Goal: Information Seeking & Learning: Learn about a topic

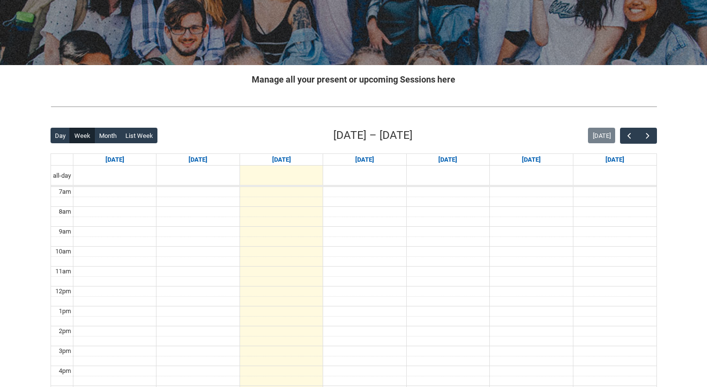
scroll to position [135, 0]
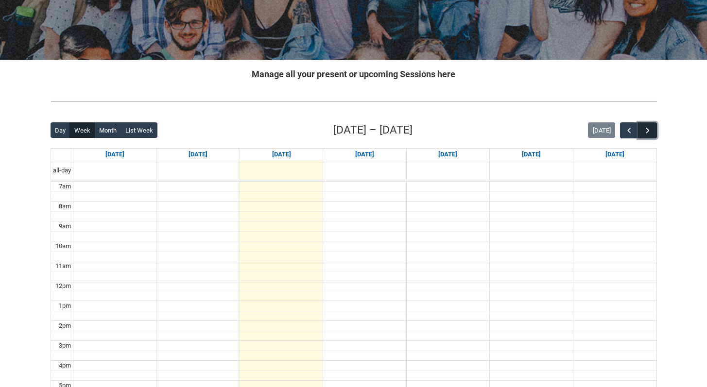
click at [651, 128] on span "button" at bounding box center [648, 131] width 10 height 10
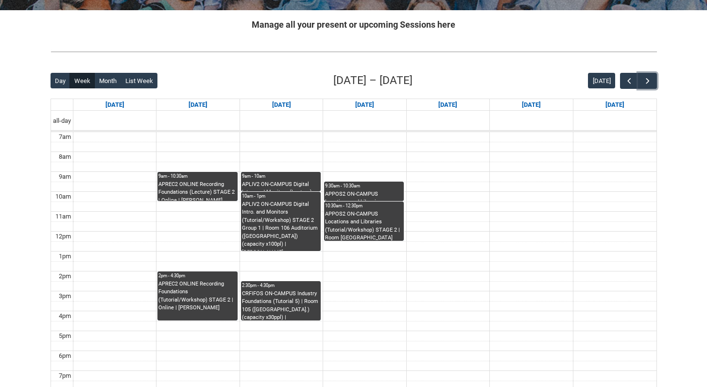
scroll to position [195, 0]
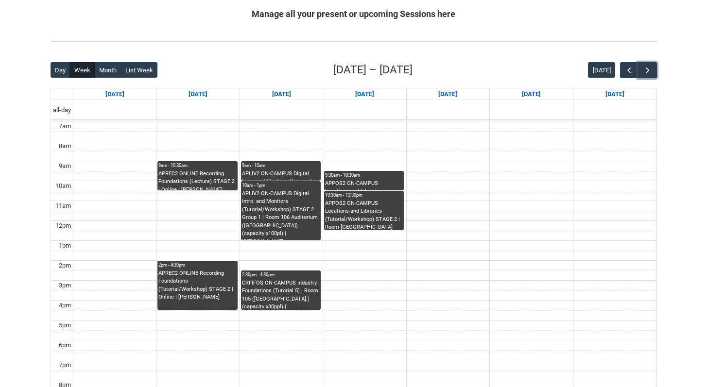
click at [203, 180] on div "APREC2 ONLINE Recording Foundations (Lecture) STAGE 2 | Online | [PERSON_NAME]" at bounding box center [197, 180] width 78 height 20
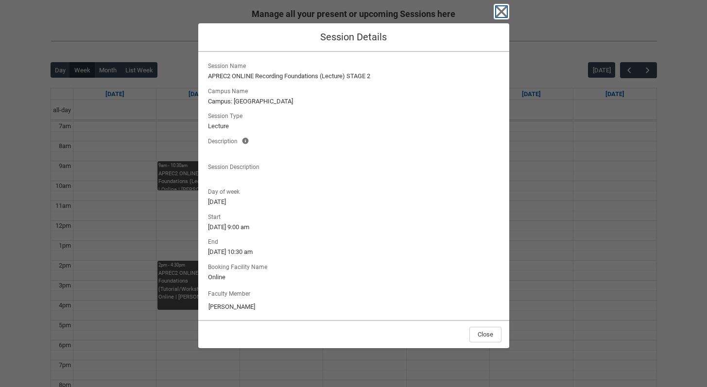
click at [500, 9] on icon "button" at bounding box center [501, 11] width 11 height 11
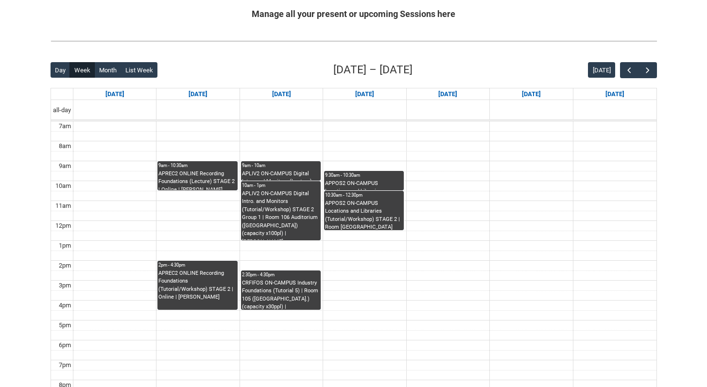
click at [286, 299] on div "CRFIFOS ON-CAMPUS Industry Foundations (Tutorial 5) | Room 105 ([GEOGRAPHIC_DAT…" at bounding box center [281, 295] width 78 height 31
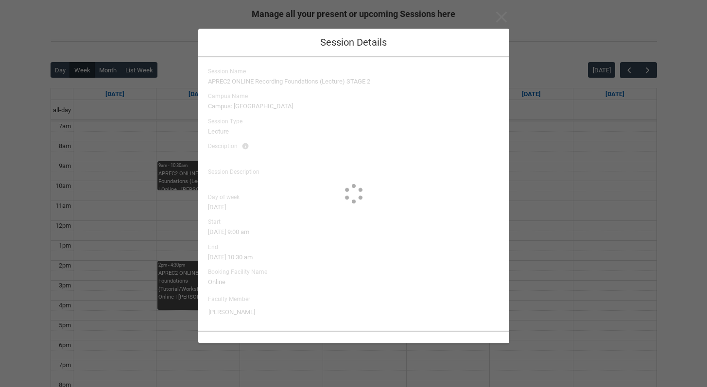
type input "[PERSON_NAME]"
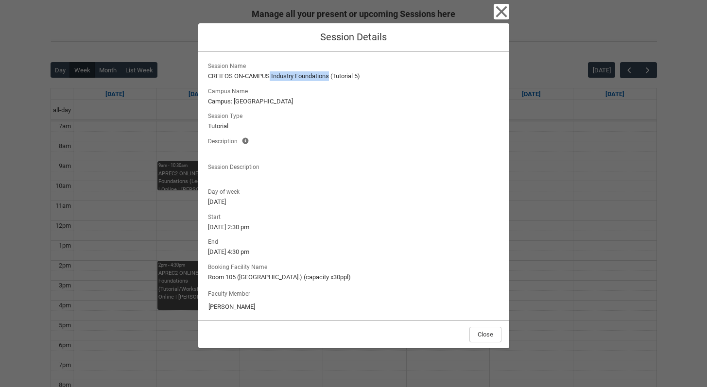
drag, startPoint x: 271, startPoint y: 75, endPoint x: 331, endPoint y: 75, distance: 60.3
click at [331, 75] on lightning-formatted-text "CRFIFOS ON-CAMPUS Industry Foundations (Tutorial 5)" at bounding box center [354, 76] width 292 height 10
click at [356, 112] on lightning-output-field "Session Type Tutorial" at bounding box center [354, 120] width 296 height 21
click at [499, 12] on icon "button" at bounding box center [502, 12] width 16 height 16
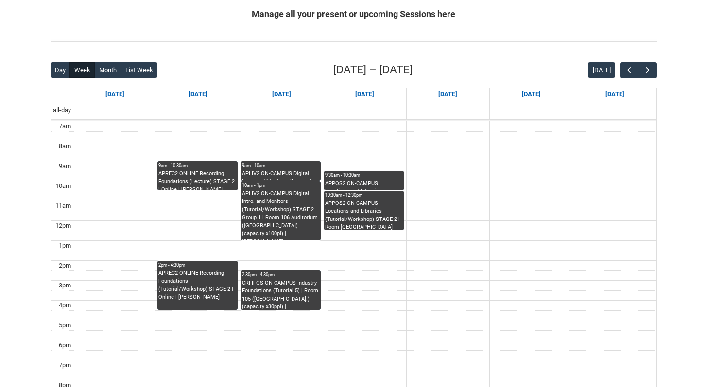
click at [286, 294] on div "CRFIFOS ON-CAMPUS Industry Foundations (Tutorial 5) | Room 105 ([GEOGRAPHIC_DAT…" at bounding box center [281, 295] width 78 height 31
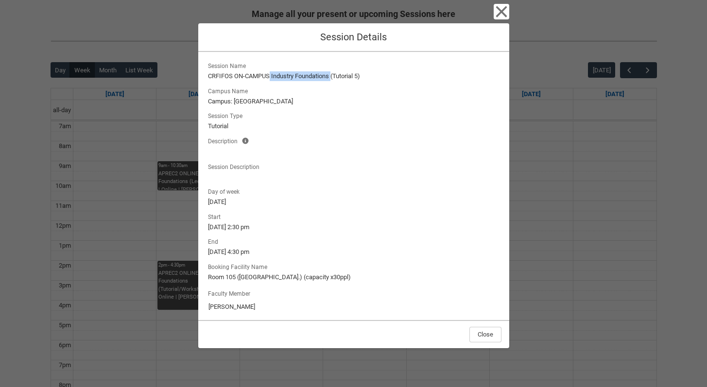
drag, startPoint x: 270, startPoint y: 77, endPoint x: 332, endPoint y: 77, distance: 61.7
click at [332, 77] on lightning-formatted-text "CRFIFOS ON-CAMPUS Industry Foundations (Tutorial 5)" at bounding box center [354, 76] width 292 height 10
copy lightning-formatted-text "Industry Foundations"
click at [504, 4] on icon "button" at bounding box center [502, 12] width 16 height 16
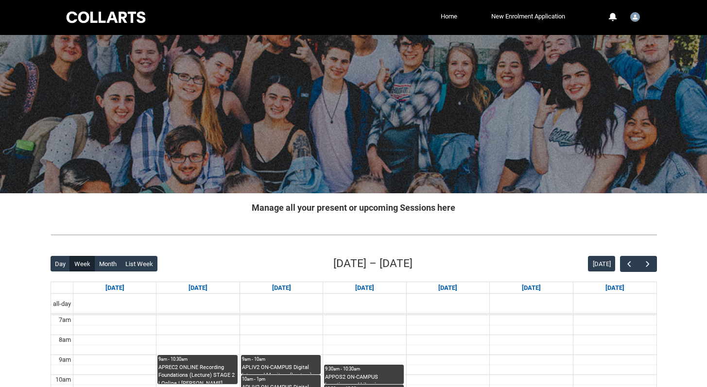
scroll to position [0, 0]
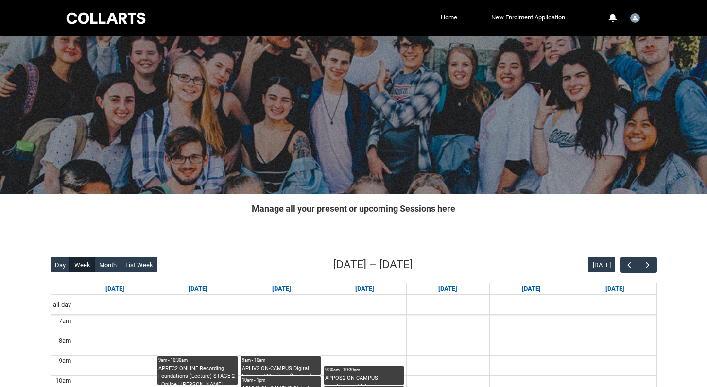
click at [109, 18] on div at bounding box center [106, 18] width 83 height 15
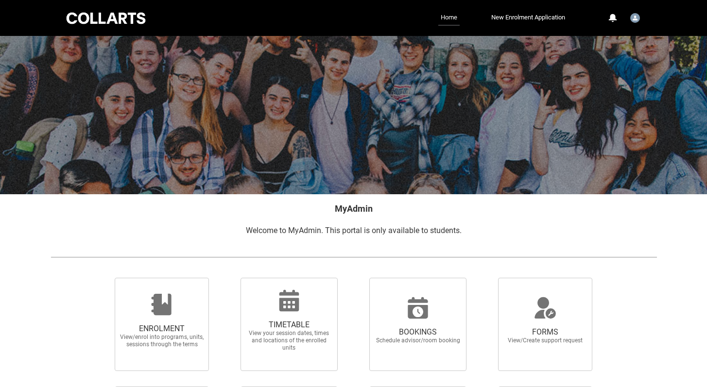
click at [442, 19] on link "Home" at bounding box center [449, 18] width 21 height 16
